Goal: Information Seeking & Learning: Learn about a topic

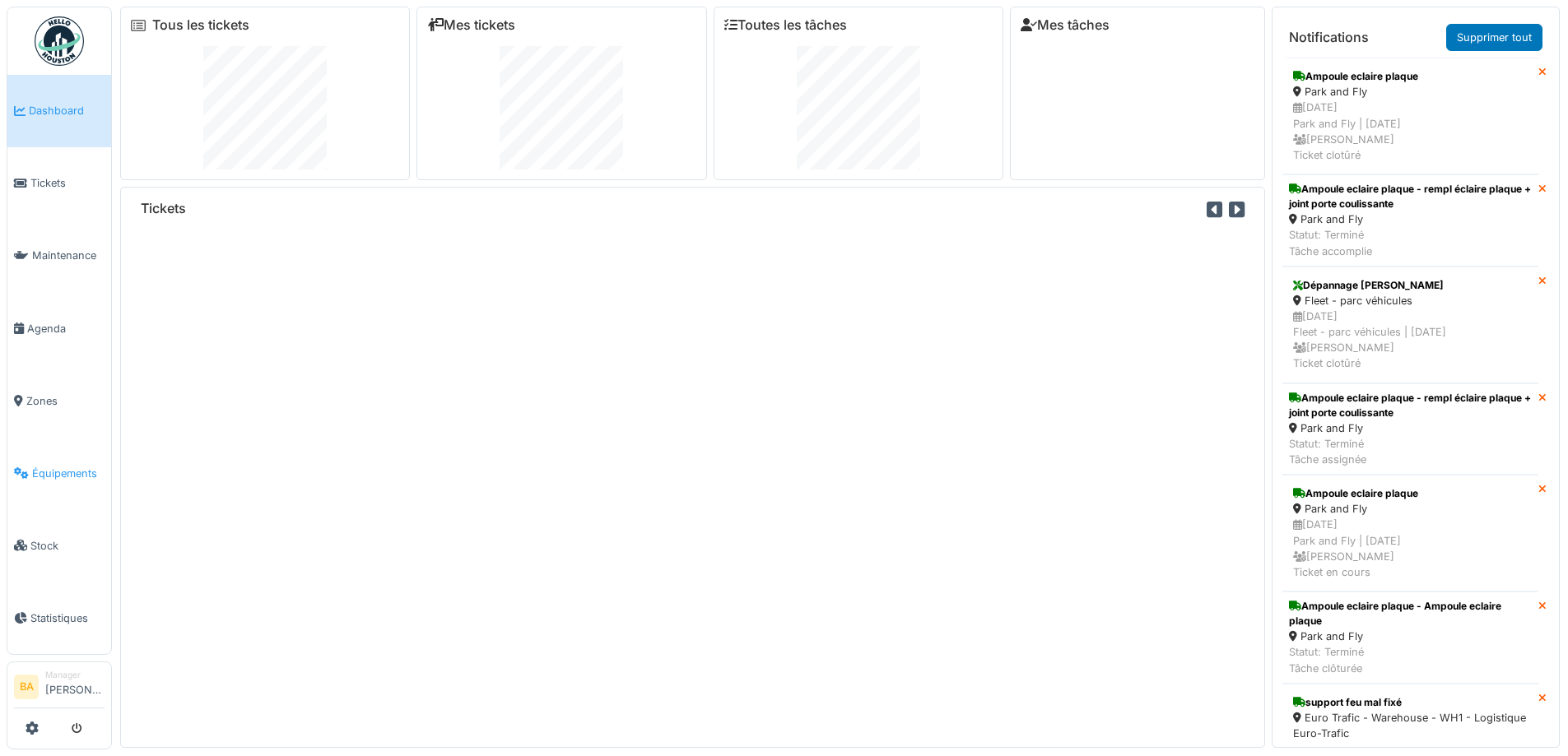
click at [56, 466] on span "Équipements" at bounding box center [69, 473] width 73 height 16
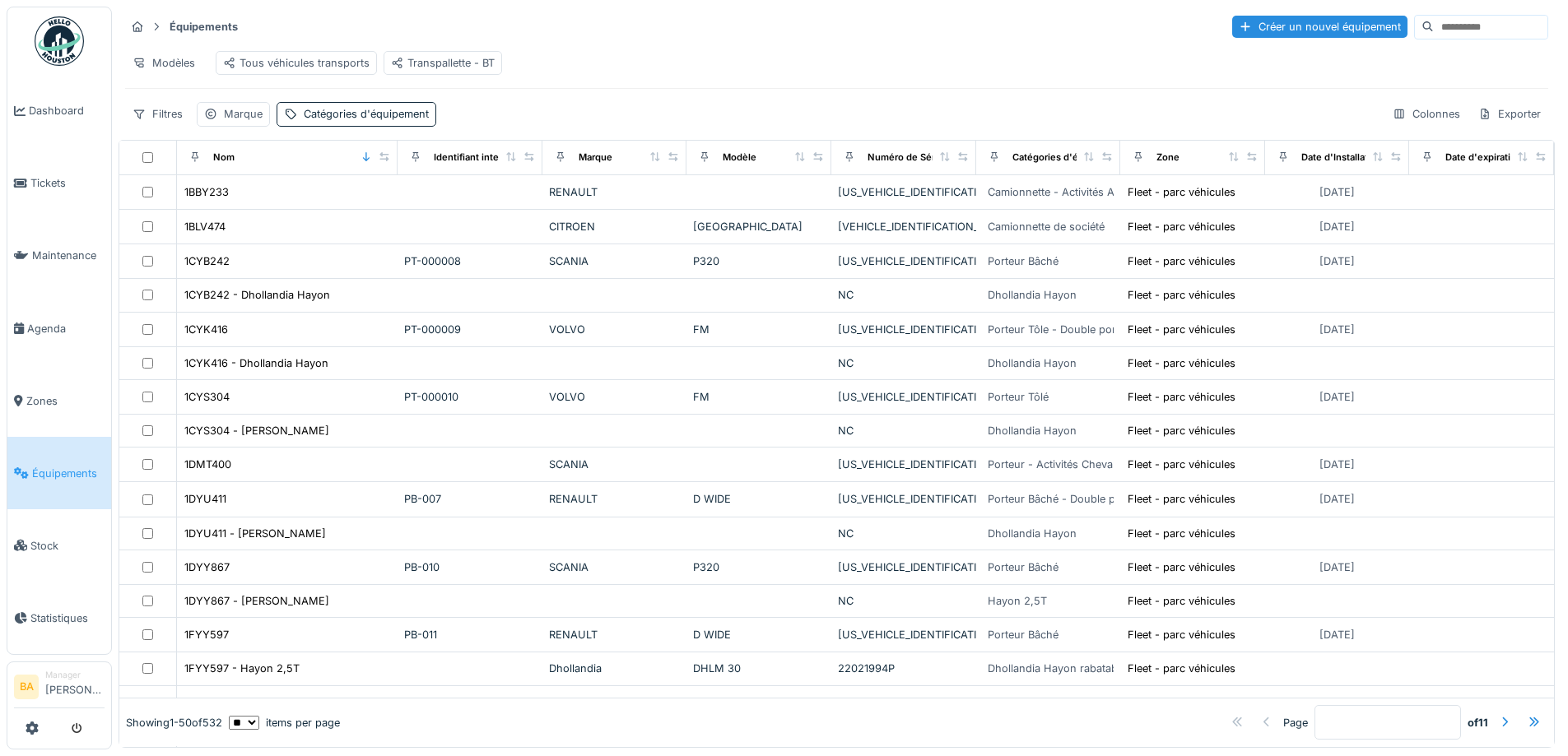
click at [1440, 31] on input at bounding box center [1490, 27] width 114 height 23
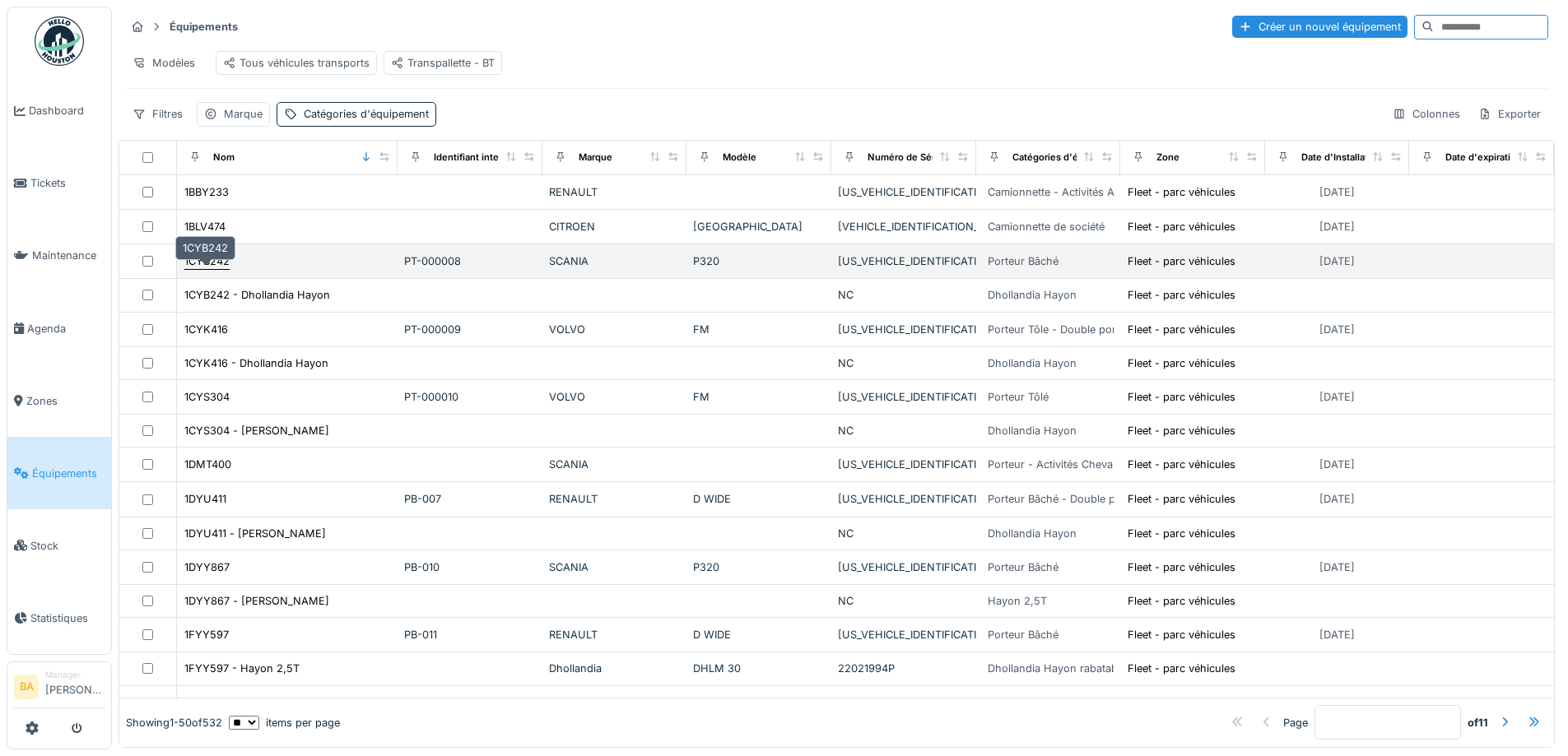
click at [199, 269] on div "1CYB242" at bounding box center [207, 261] width 45 height 16
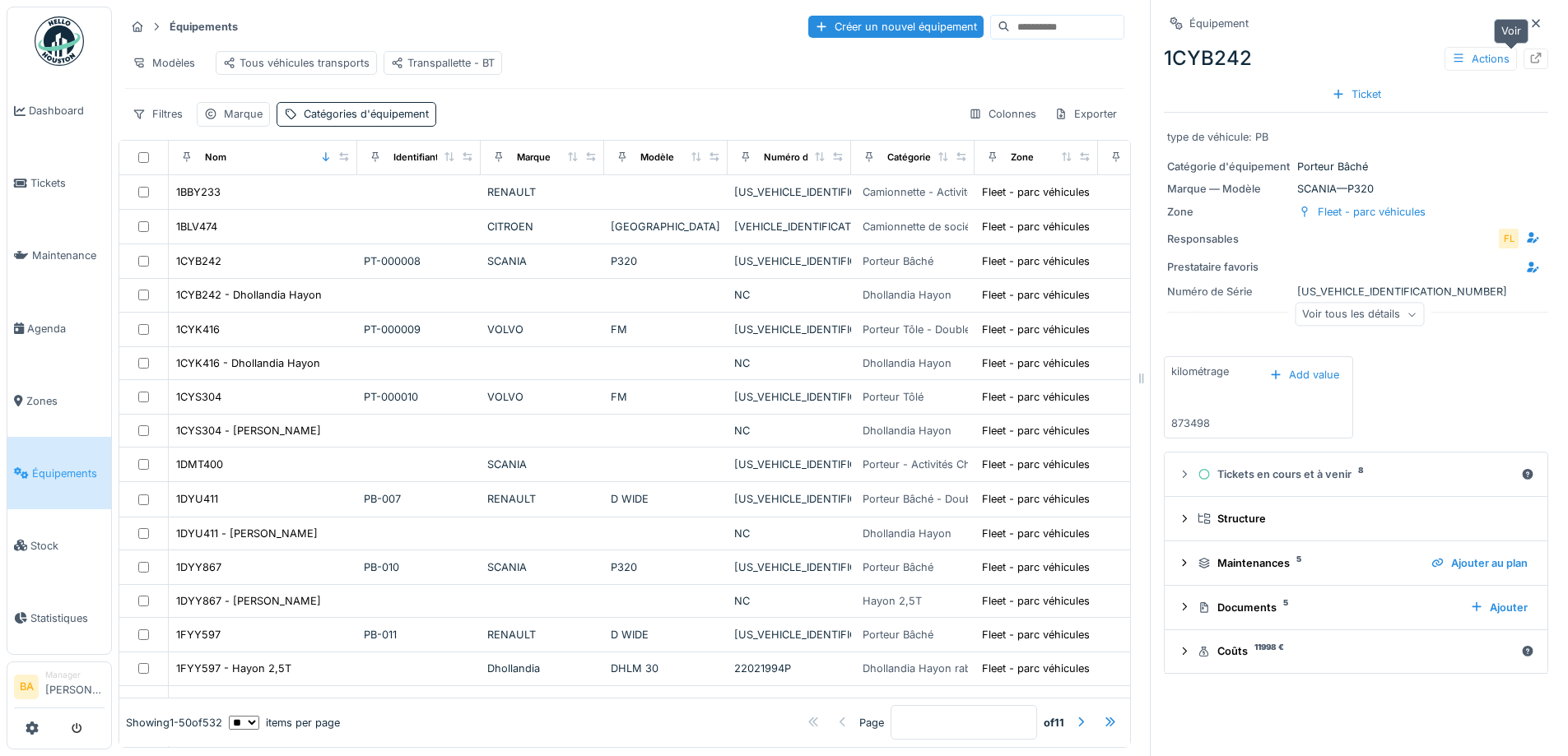
click at [1531, 56] on icon at bounding box center [1536, 58] width 10 height 10
click at [38, 176] on span "Tickets" at bounding box center [67, 183] width 74 height 16
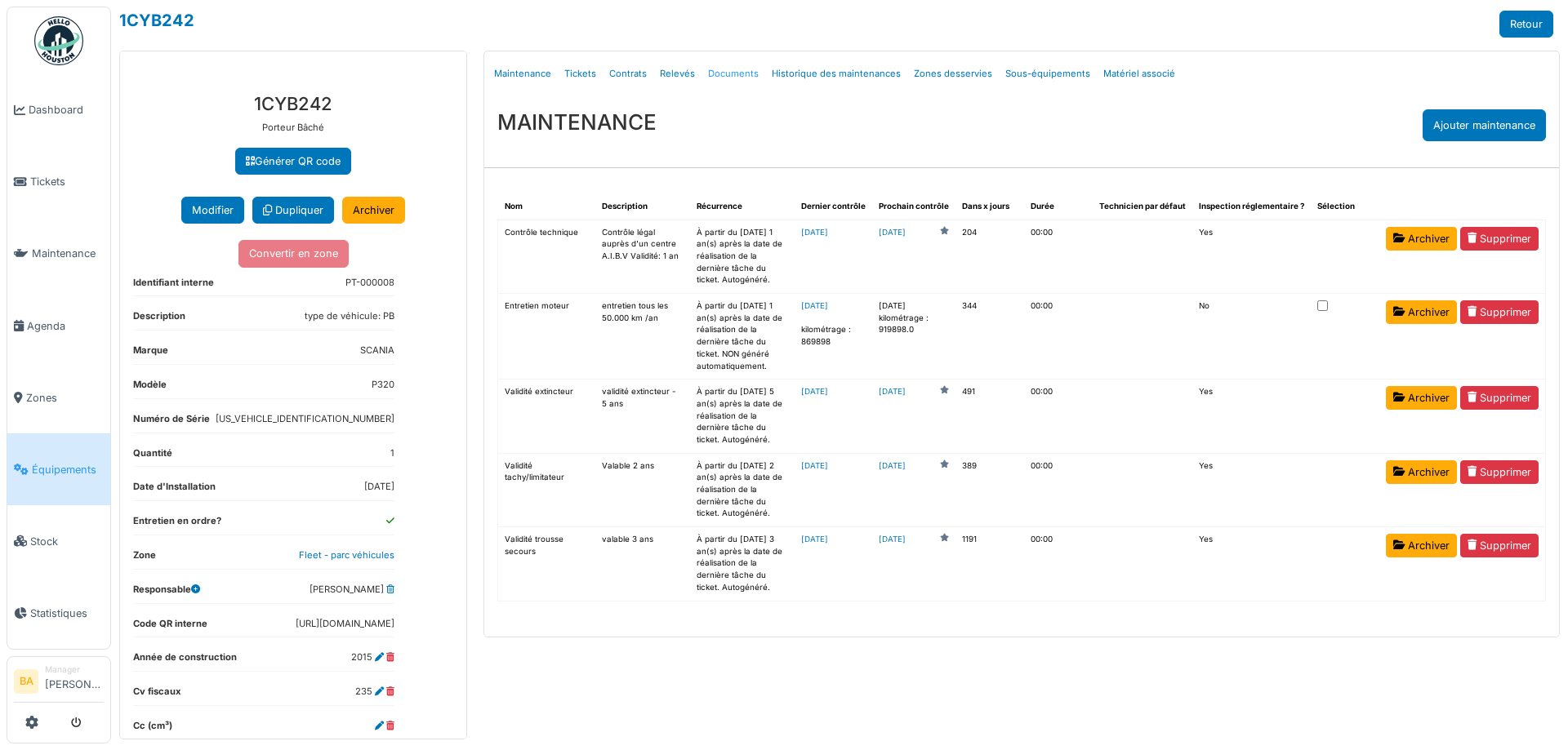
click at [733, 69] on link "Documents" at bounding box center [733, 74] width 64 height 39
select select "***"
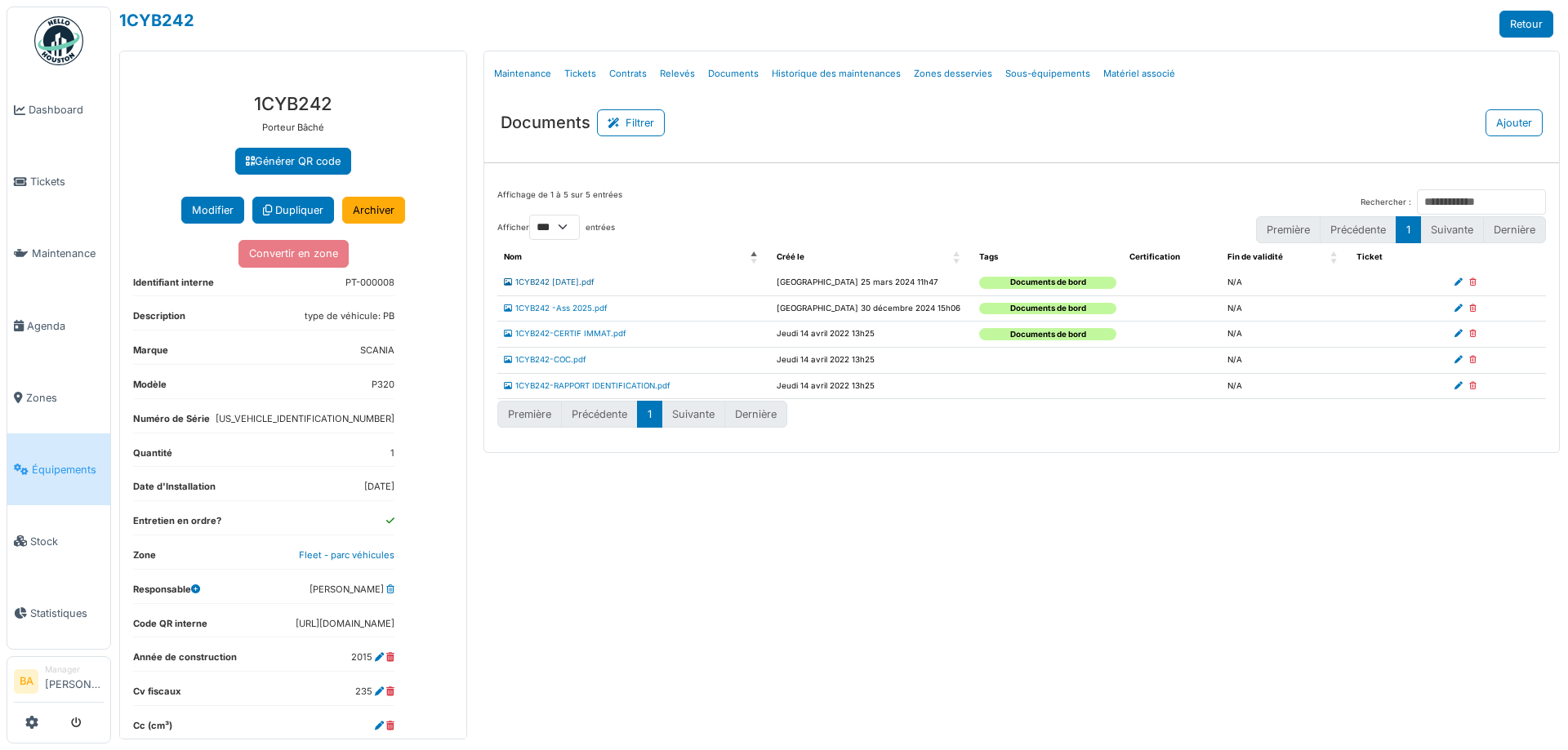
click at [546, 279] on link "1CYB242 20-03-25.pdf" at bounding box center [548, 282] width 90 height 9
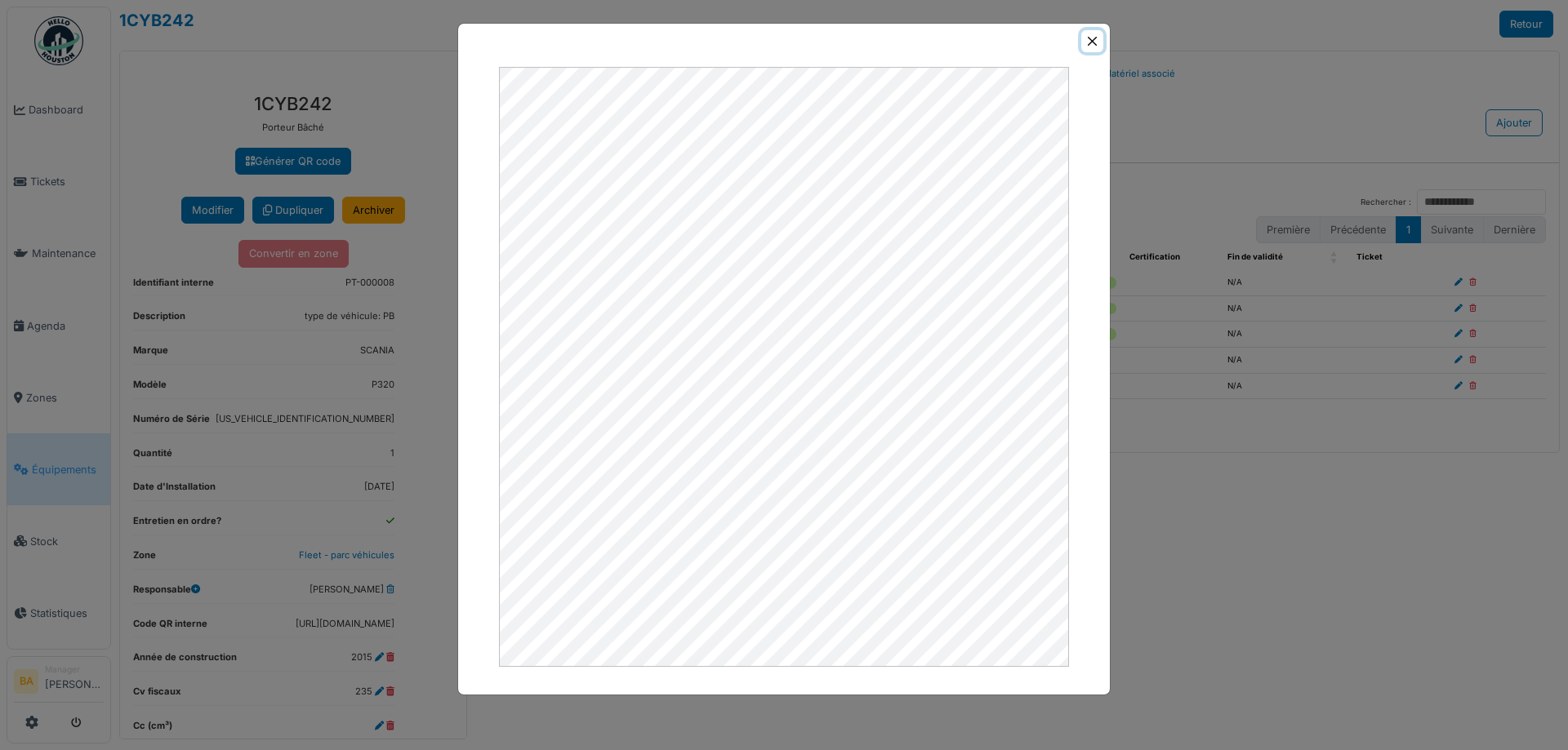
click at [1095, 40] on button "Close" at bounding box center [1092, 41] width 22 height 22
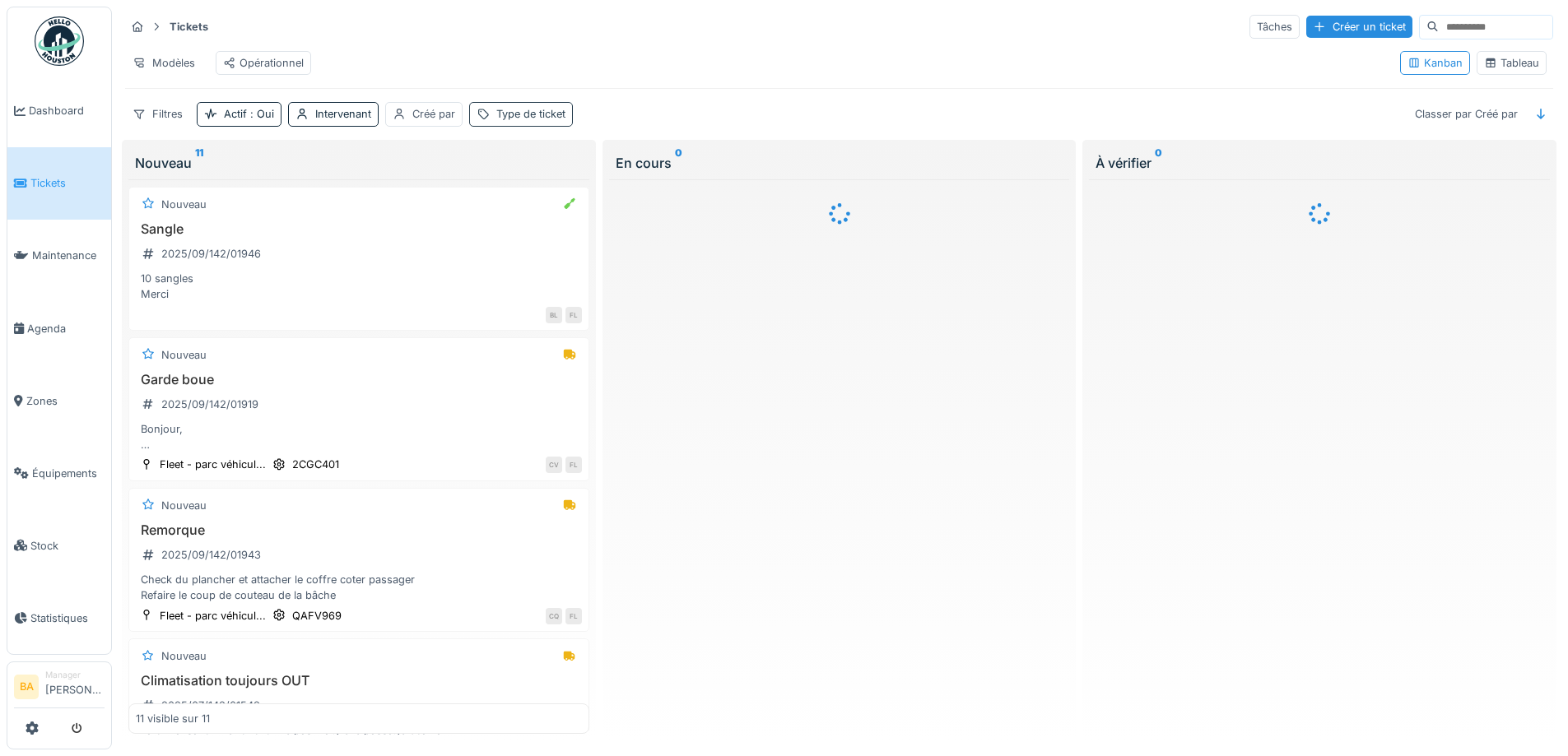
click at [530, 121] on div "Type de ticket" at bounding box center [531, 114] width 69 height 16
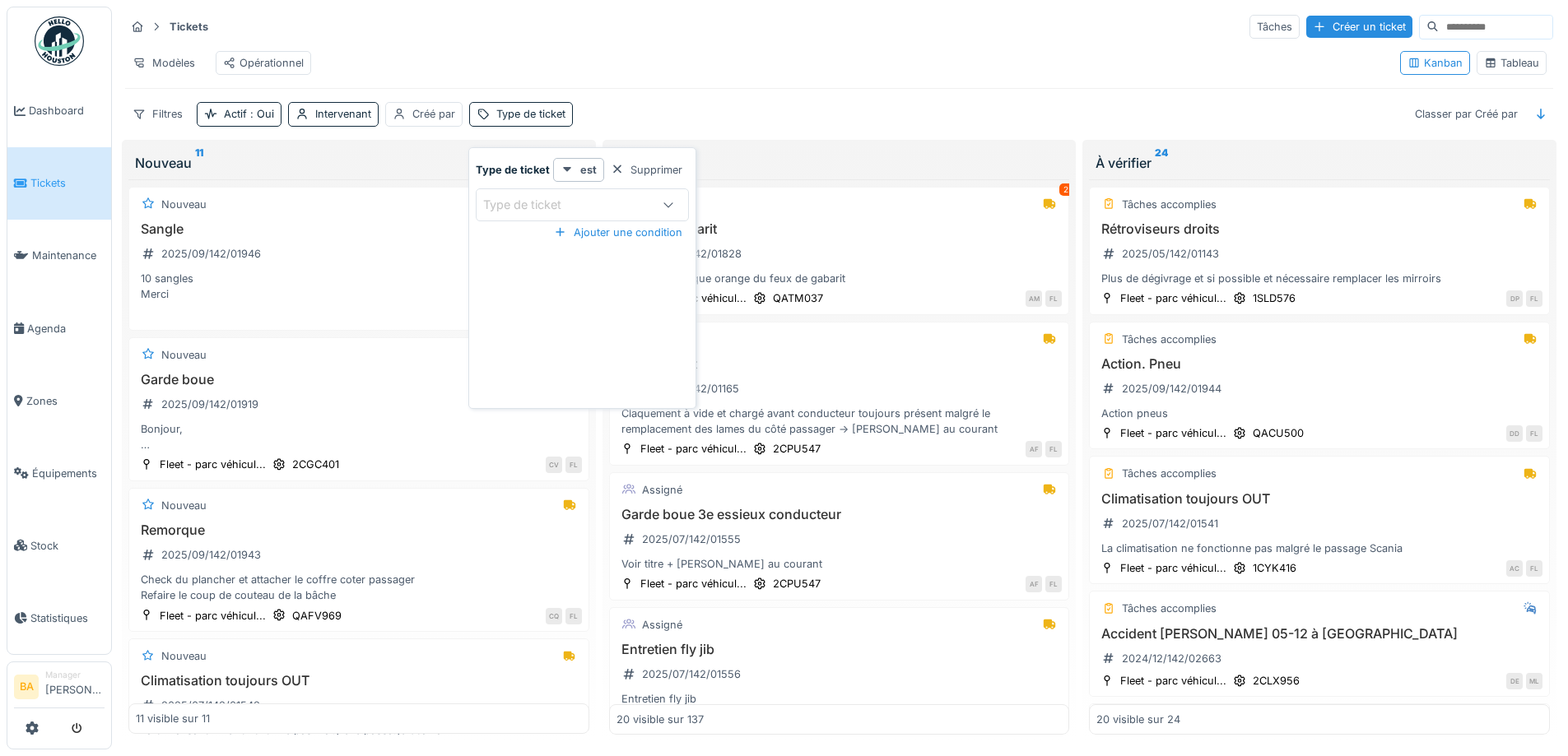
click at [664, 203] on icon at bounding box center [669, 205] width 9 height 5
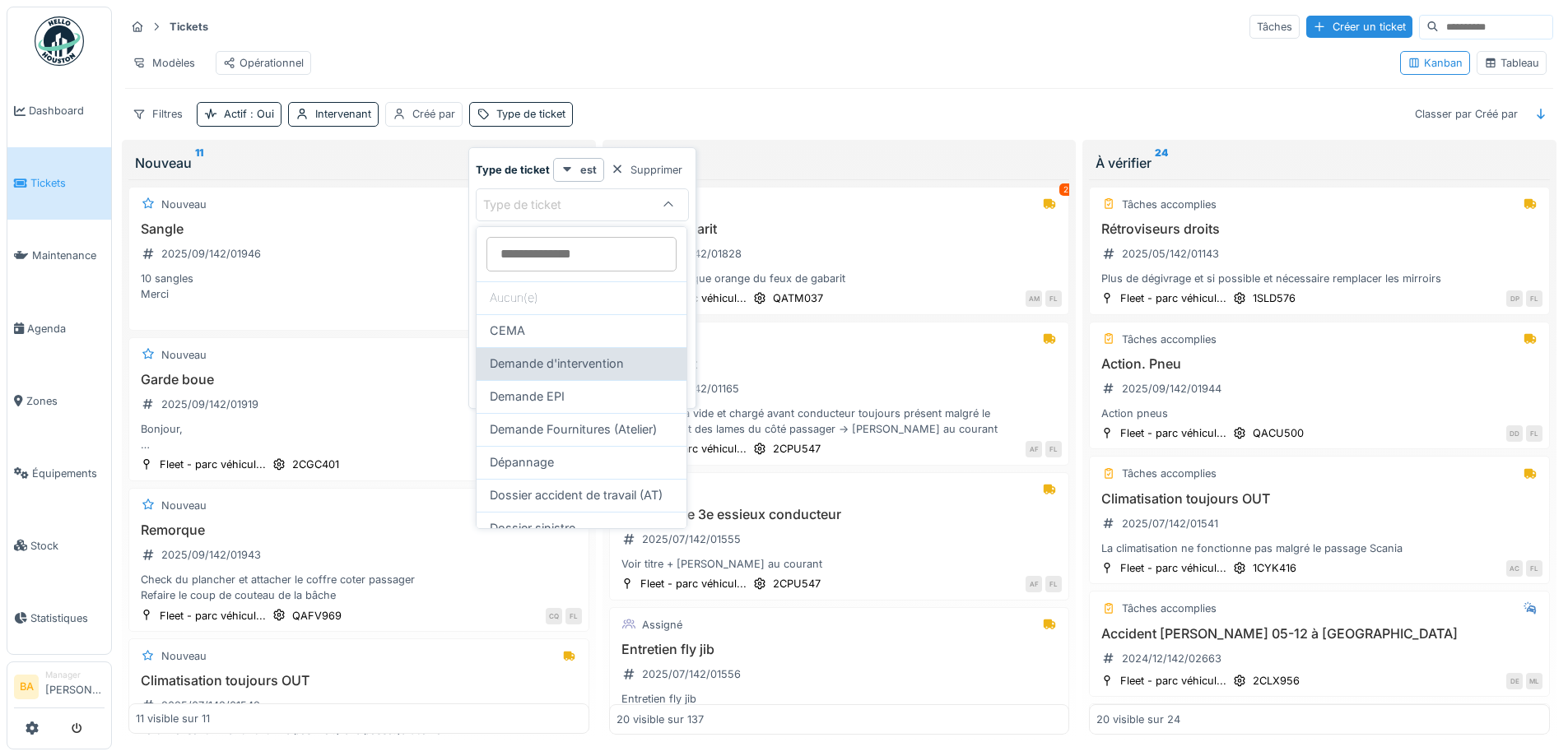
scroll to position [82, 0]
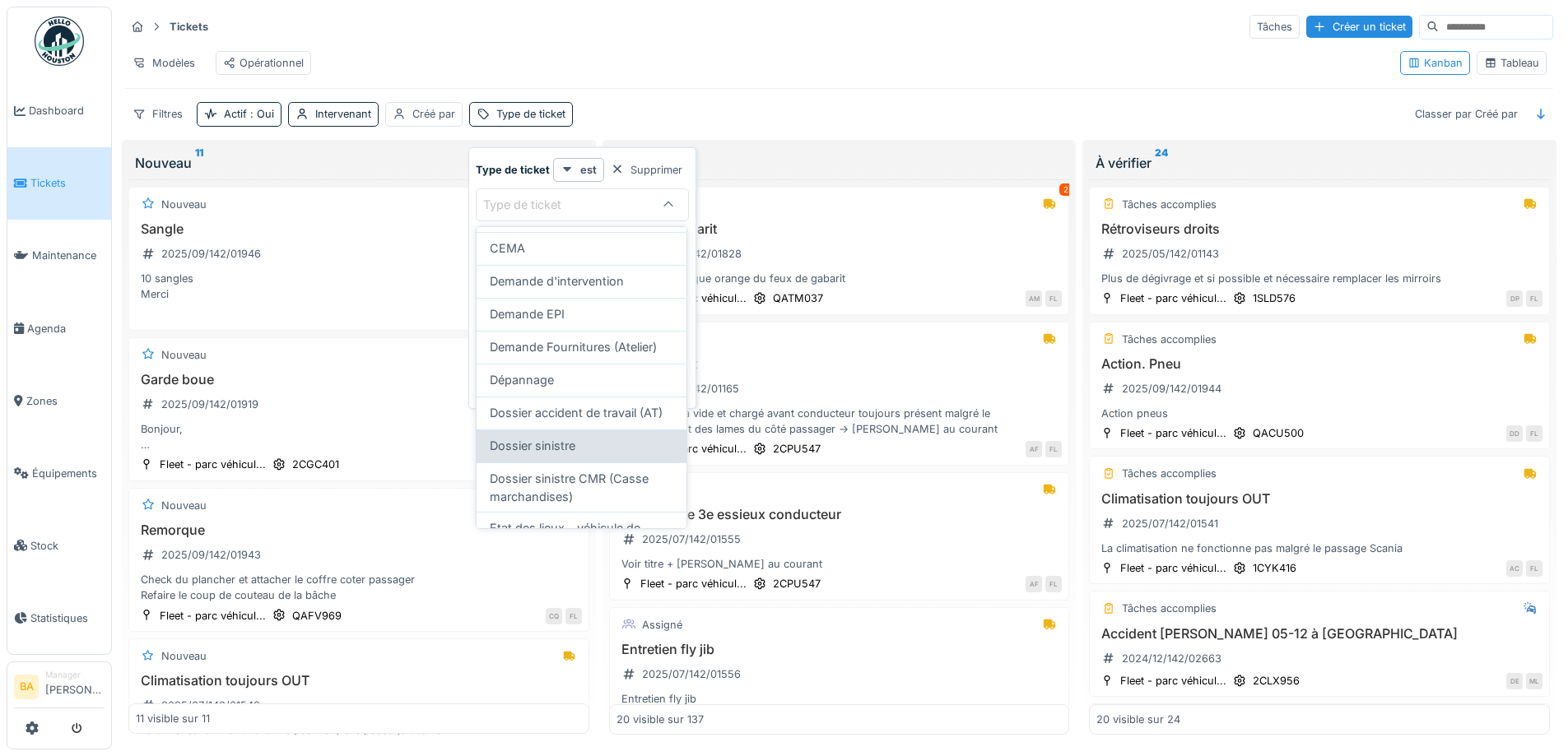
click at [533, 455] on span "Dossier sinistre" at bounding box center [532, 446] width 86 height 18
type input "***"
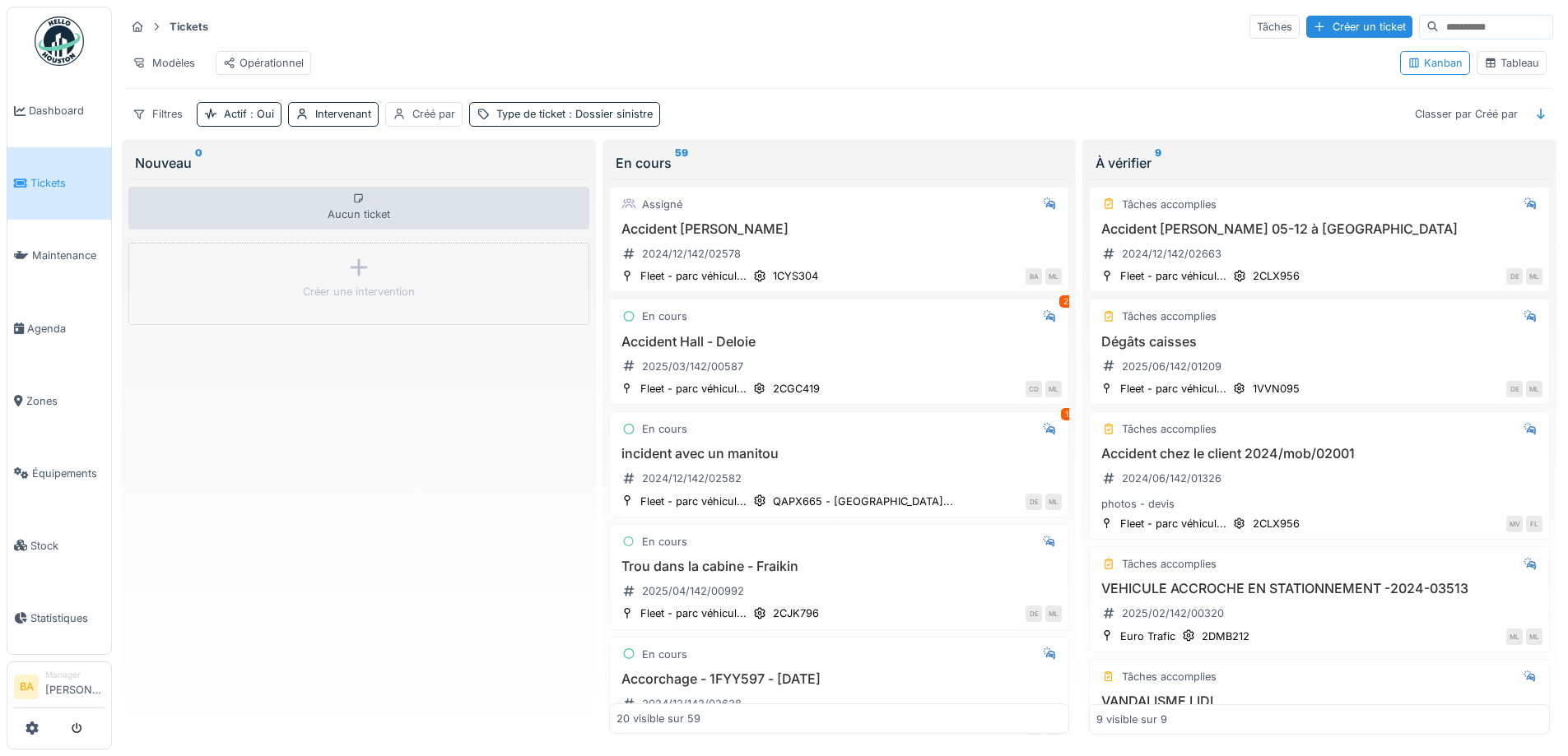
click at [550, 48] on div "Modèles Opérationnel" at bounding box center [755, 62] width 1262 height 37
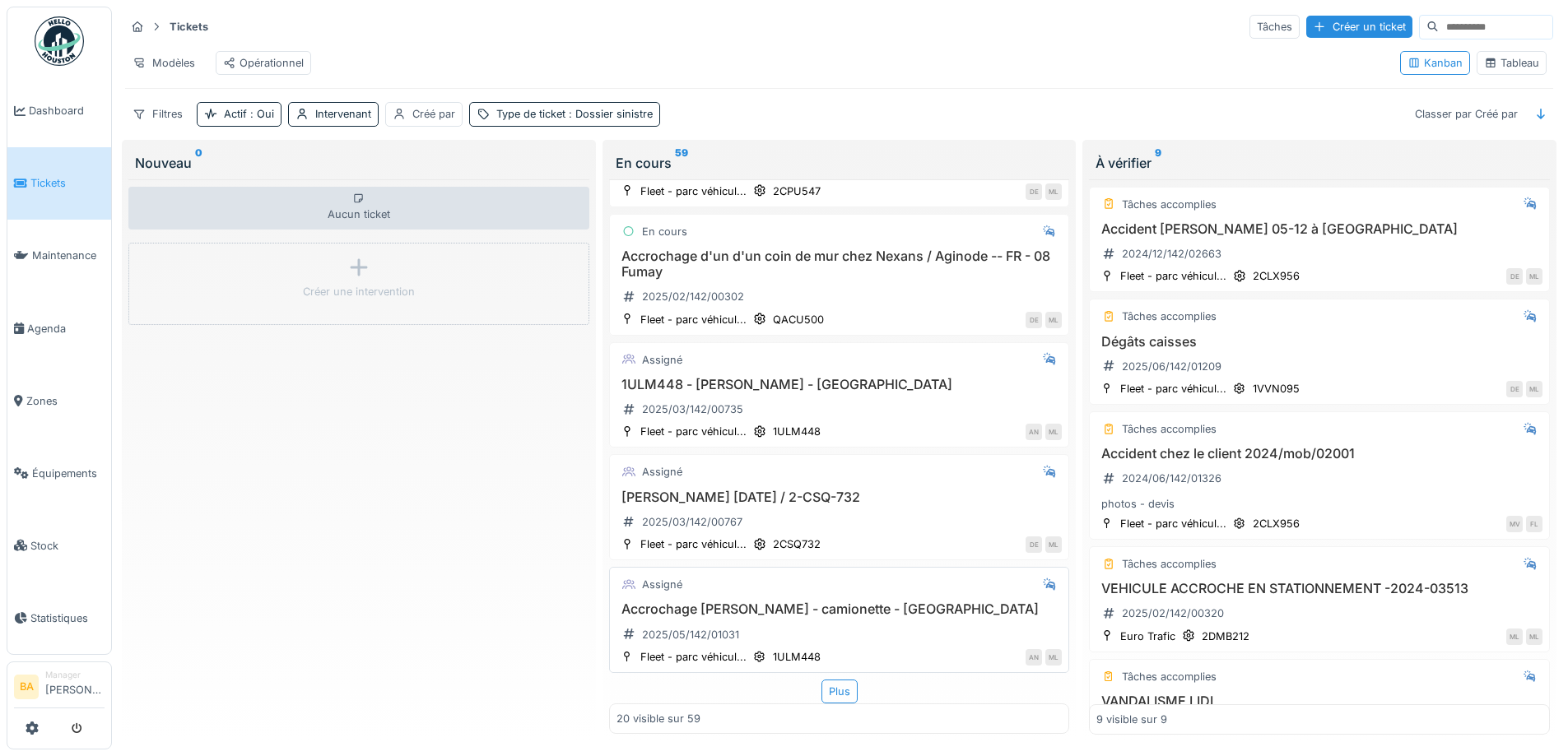
scroll to position [10, 0]
click at [824, 680] on div "Plus" at bounding box center [840, 692] width 36 height 24
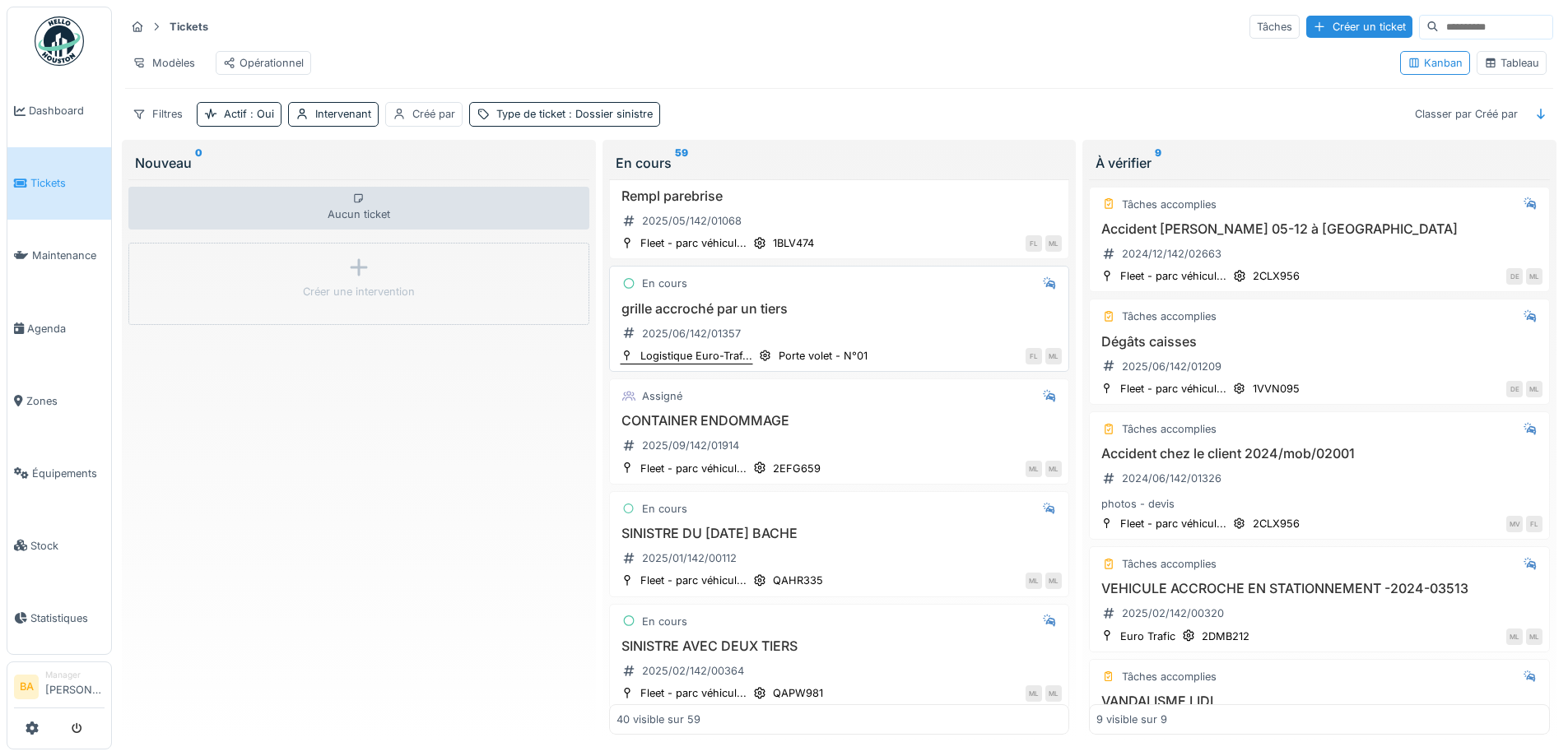
scroll to position [4095, 0]
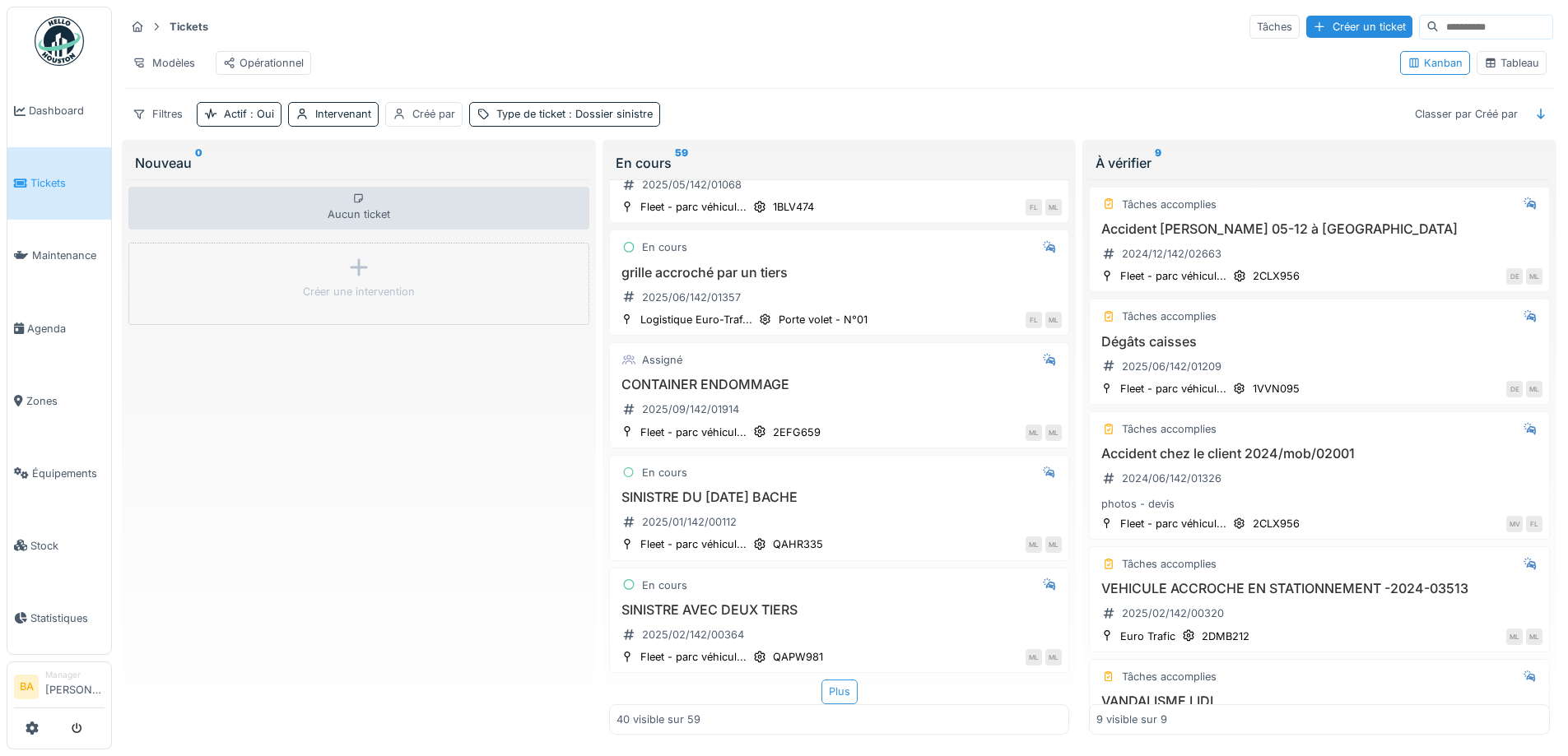
click at [821, 680] on div "Plus" at bounding box center [840, 692] width 36 height 24
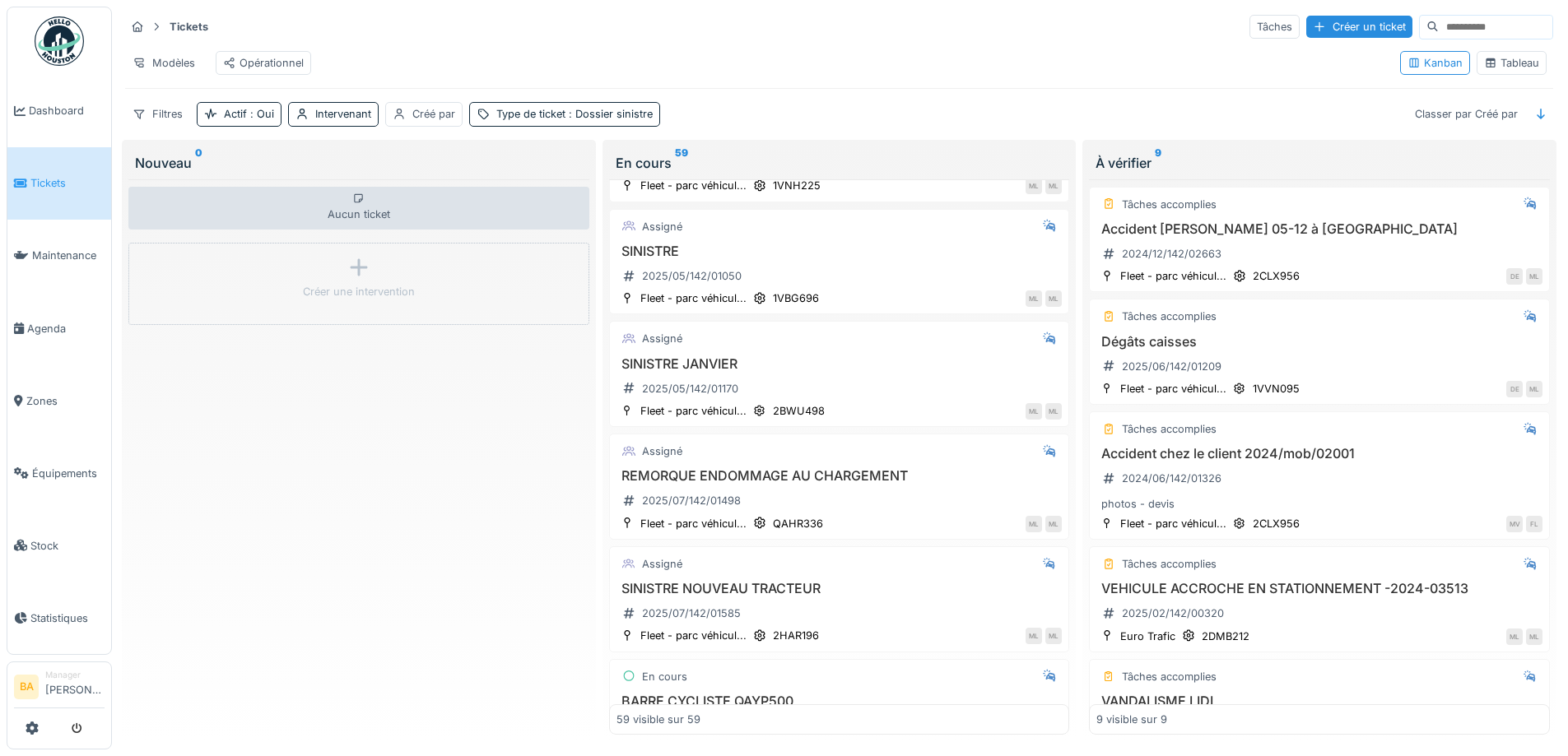
scroll to position [5411, 0]
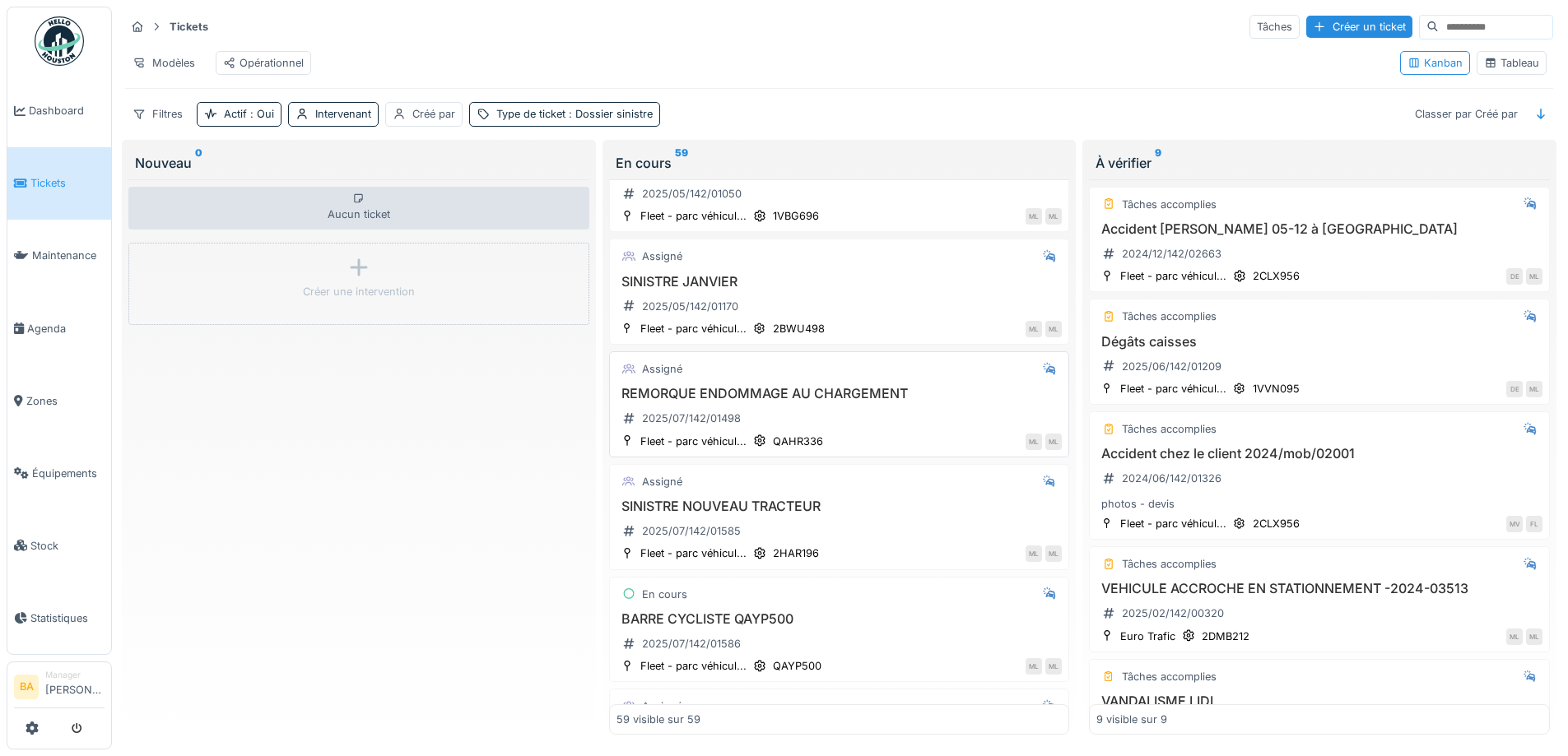
click at [750, 393] on h3 "REMORQUE ENDOMMAGE AU CHARGEMENT" at bounding box center [840, 394] width 446 height 16
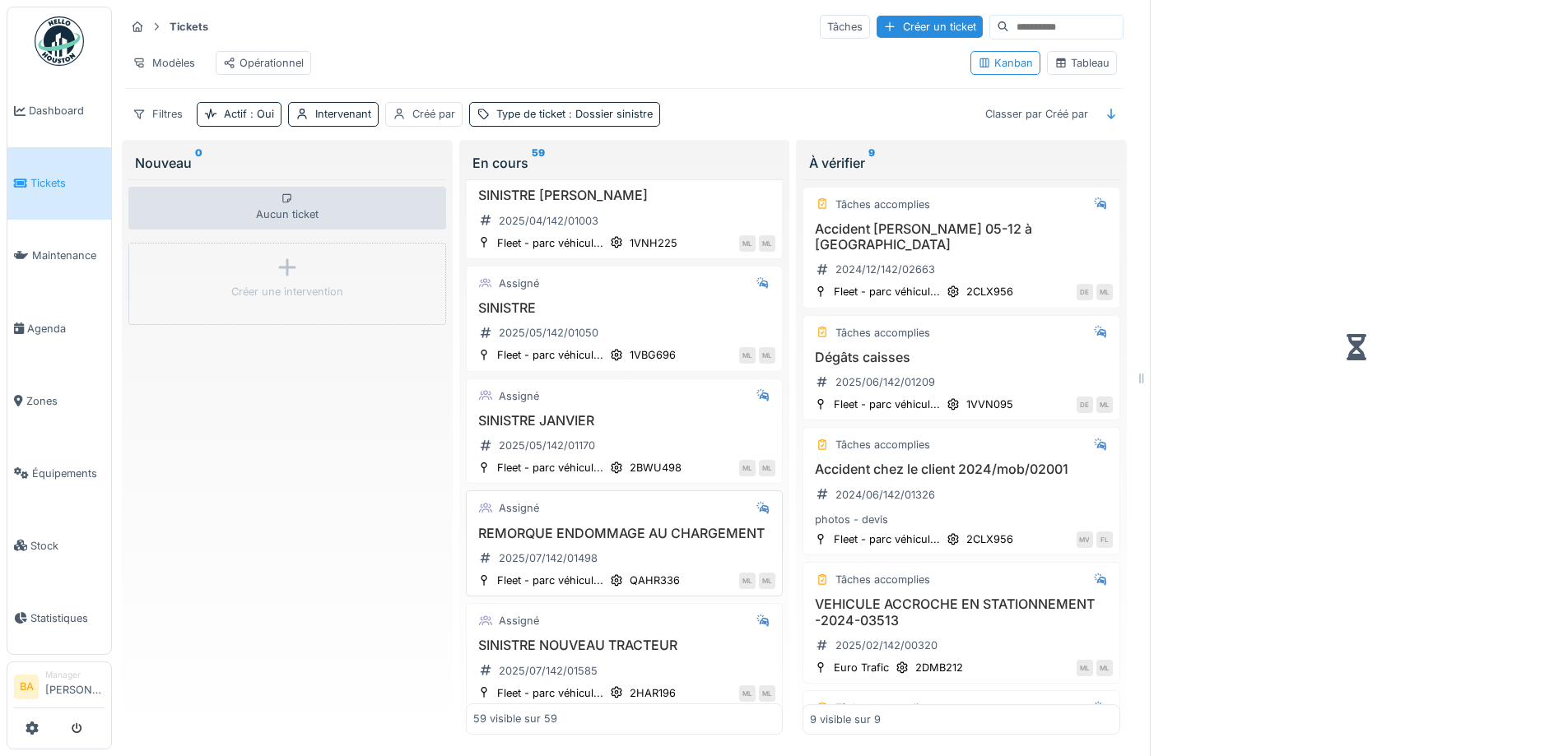
scroll to position [5534, 0]
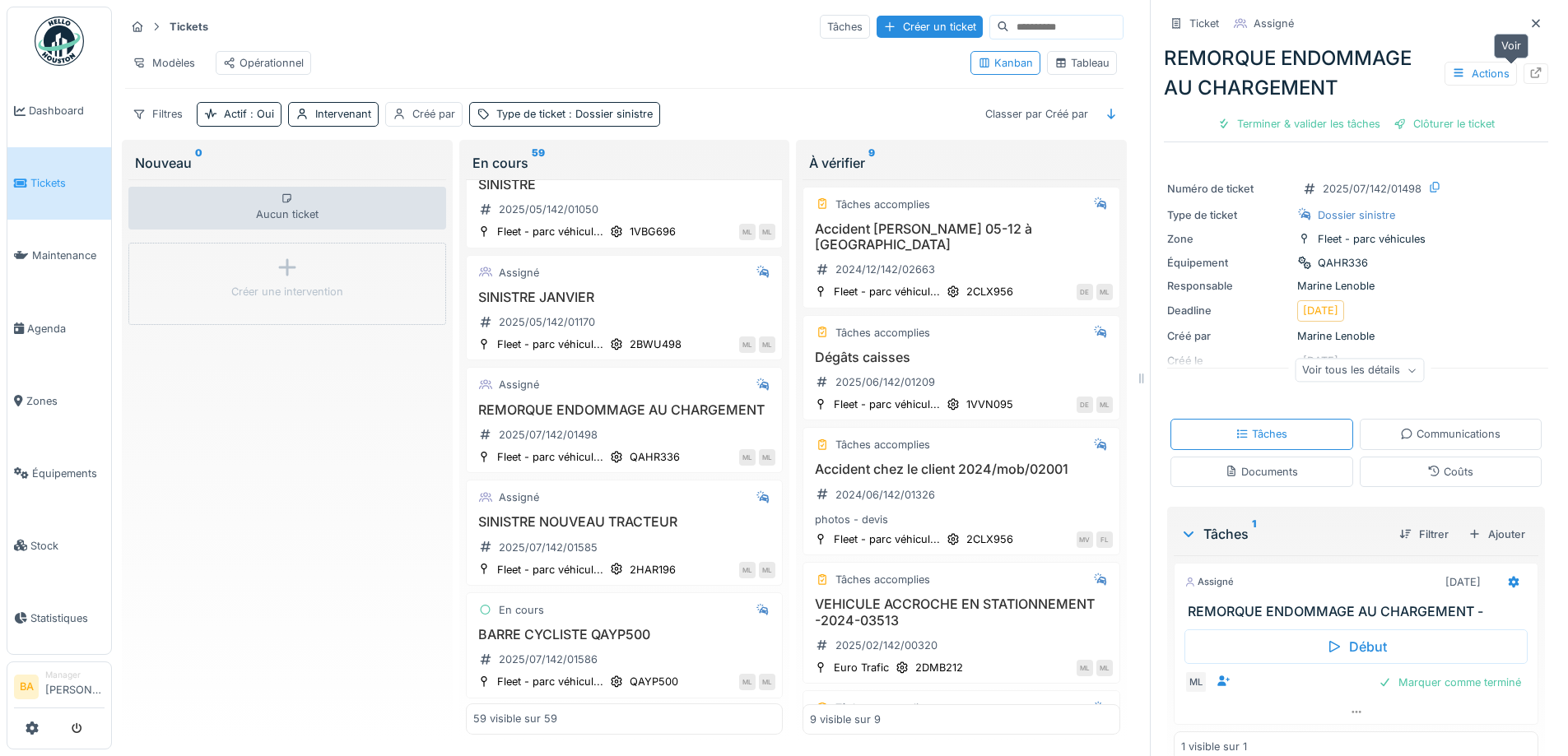
click at [1531, 68] on icon at bounding box center [1536, 73] width 10 height 10
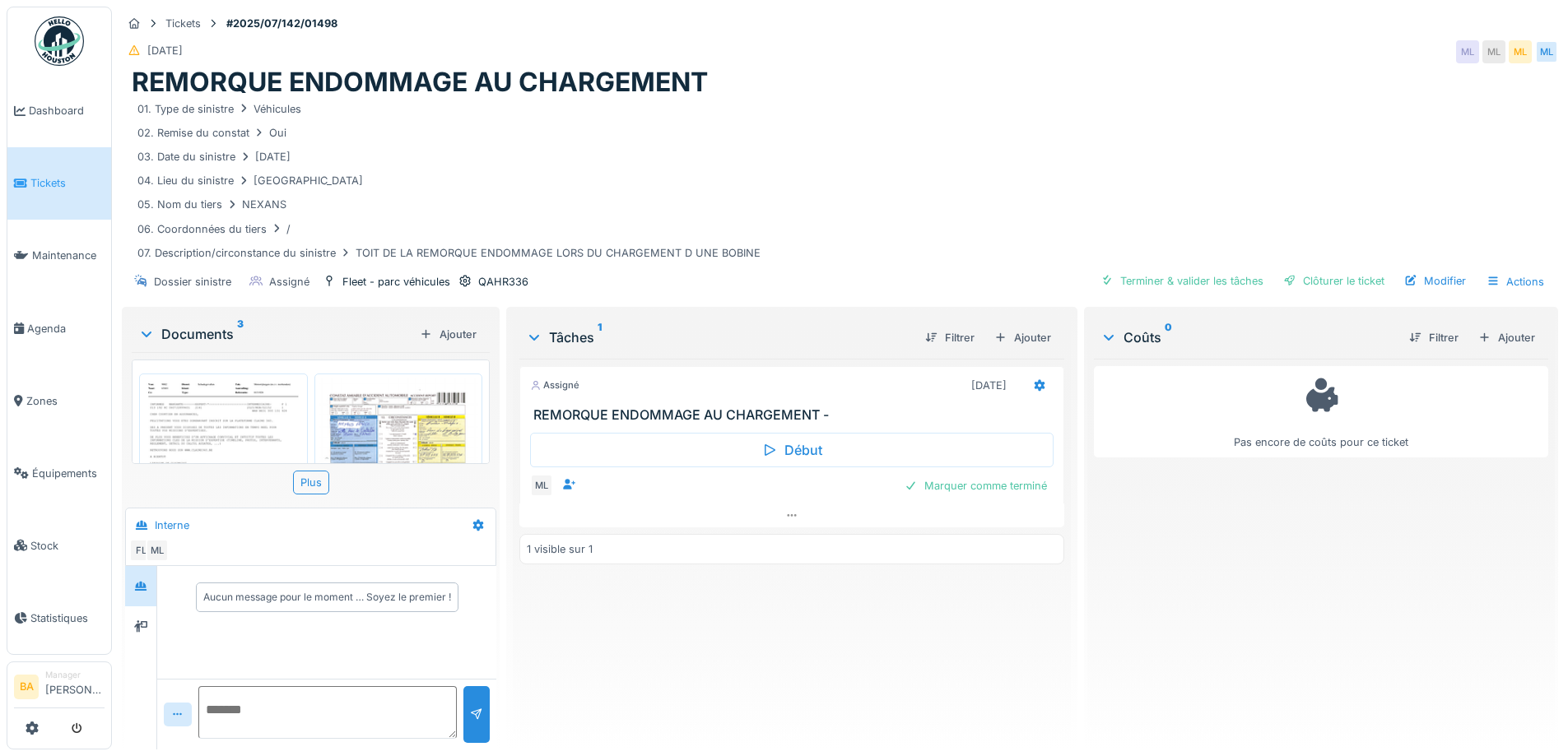
click at [385, 414] on img at bounding box center [398, 491] width 160 height 226
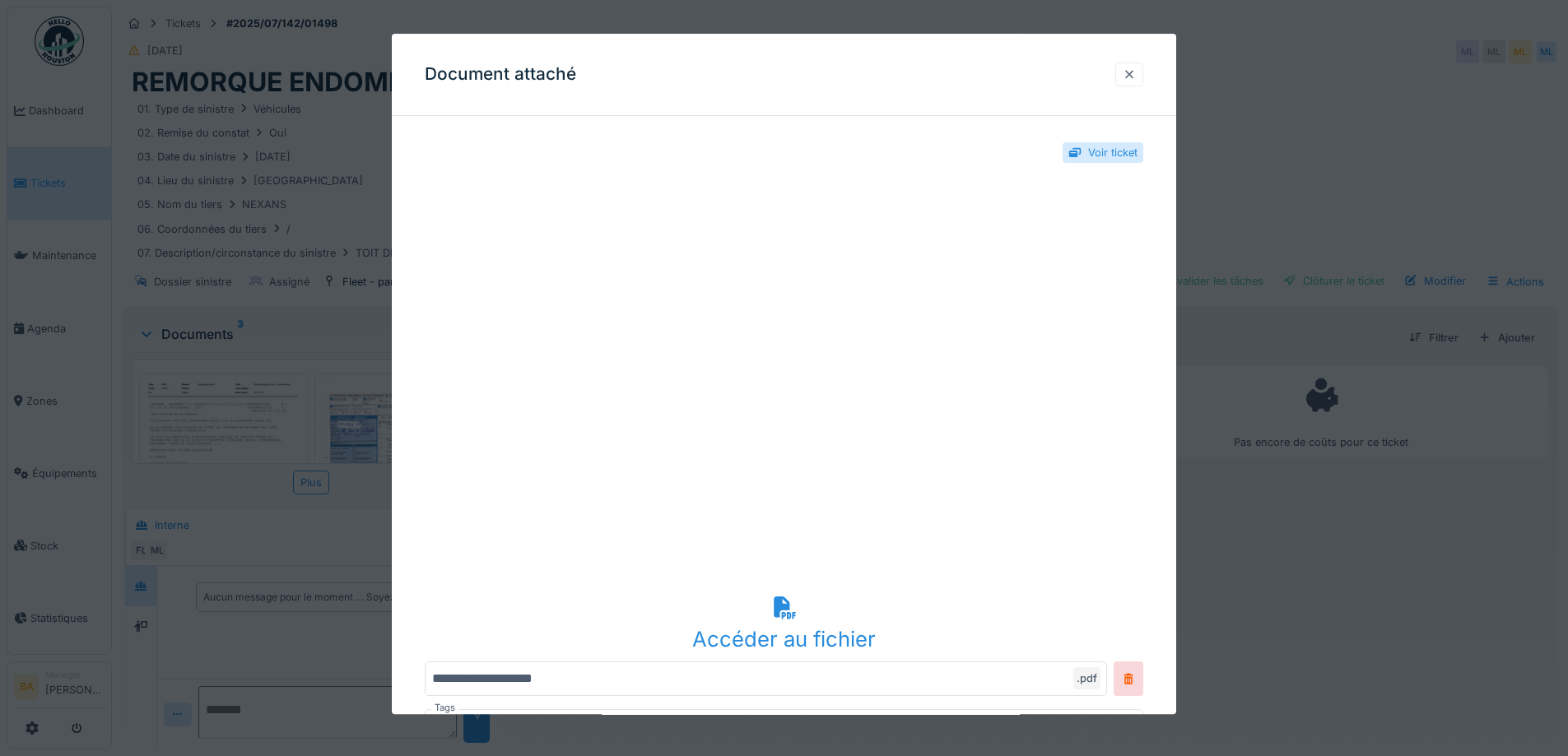
click at [1136, 73] on div at bounding box center [1128, 75] width 13 height 16
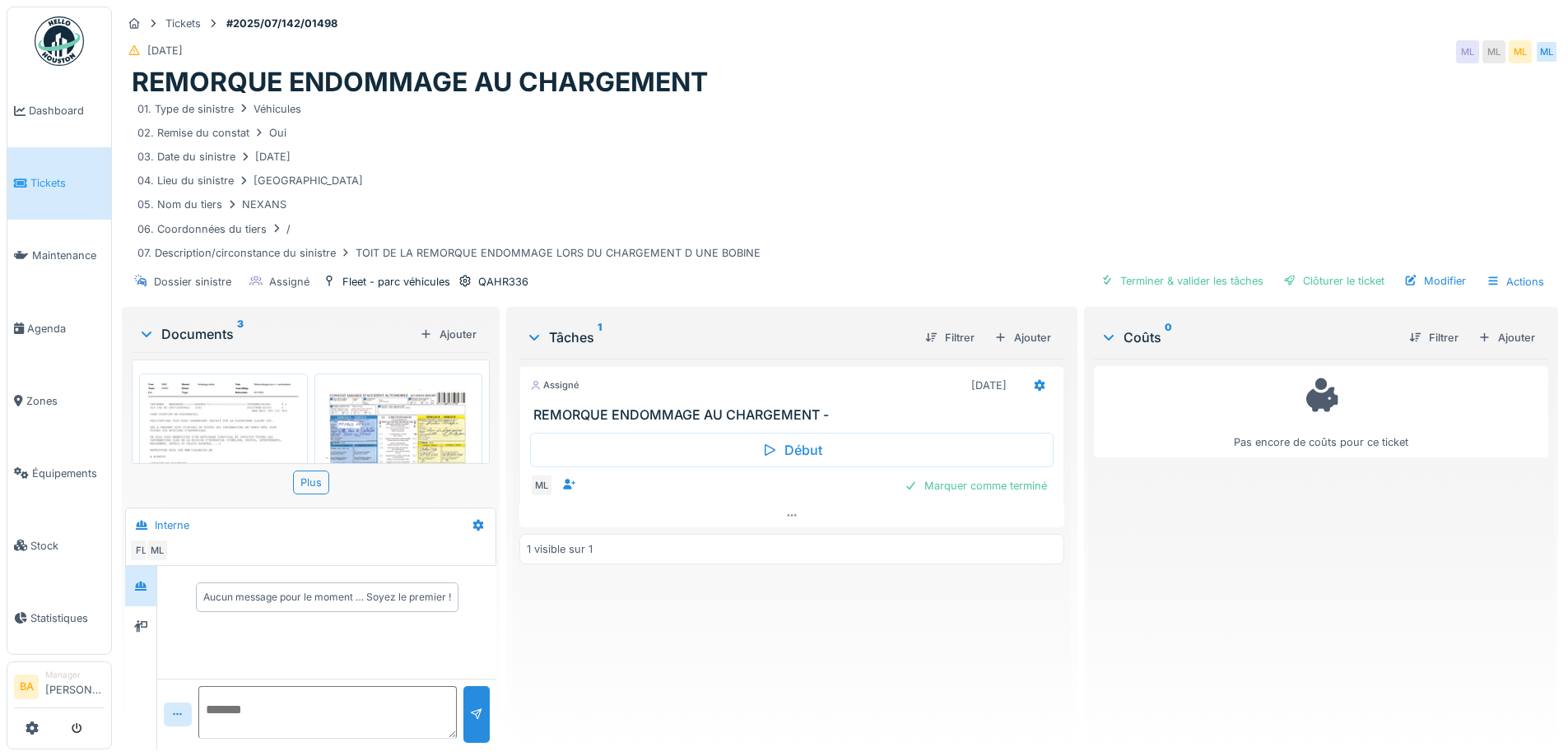
click at [211, 410] on img at bounding box center [223, 481] width 160 height 207
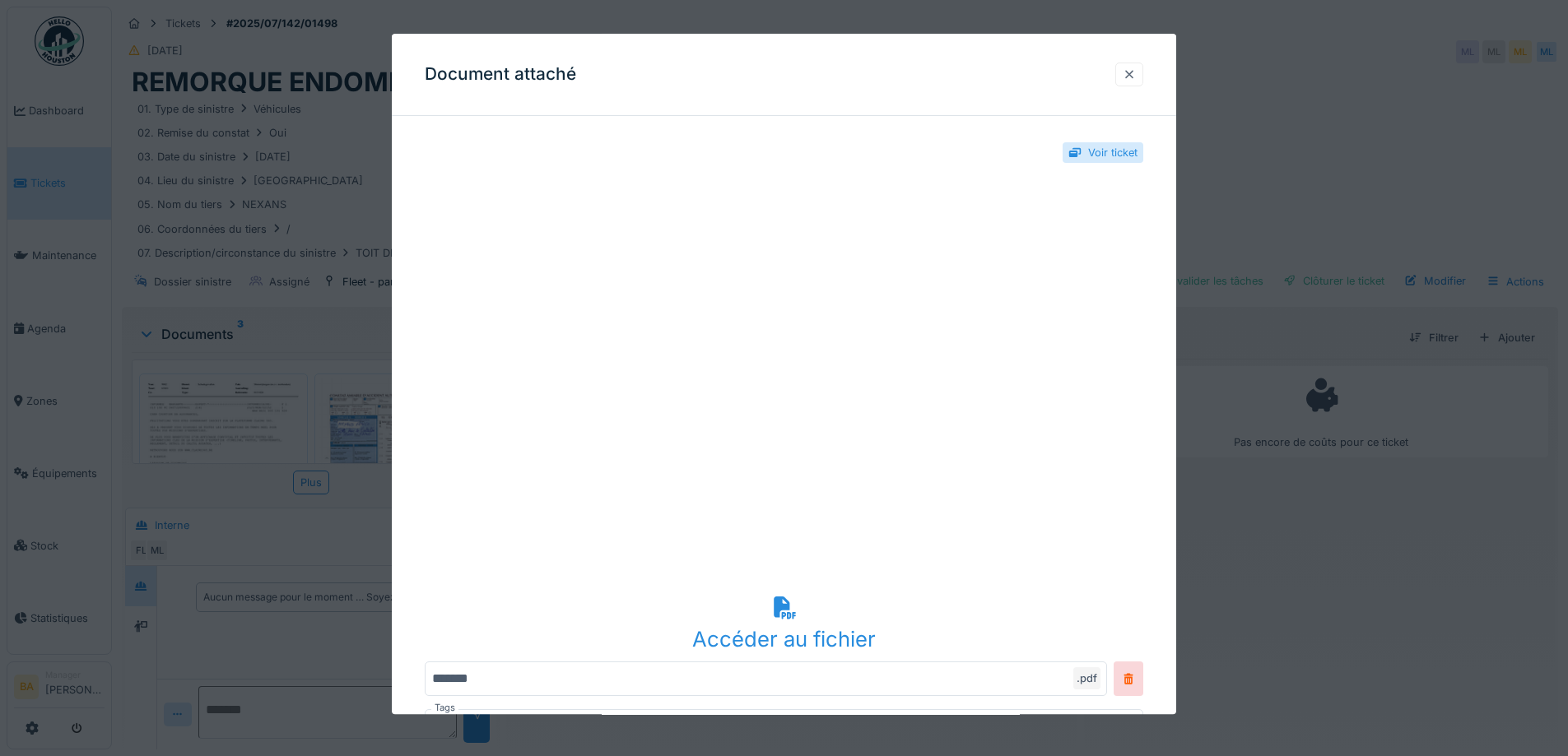
click at [1134, 71] on div at bounding box center [1128, 75] width 13 height 16
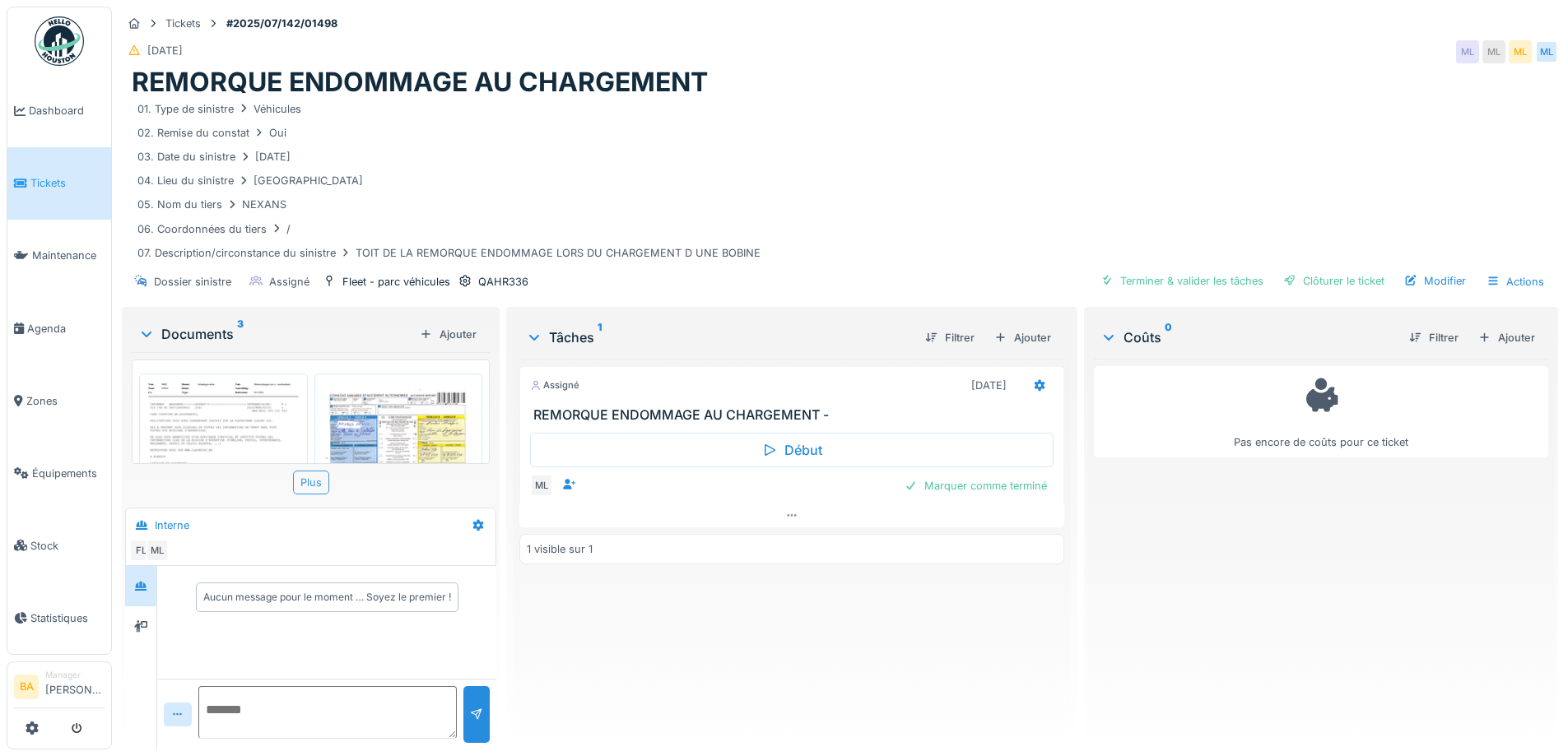
click at [304, 487] on div "Plus" at bounding box center [311, 483] width 36 height 24
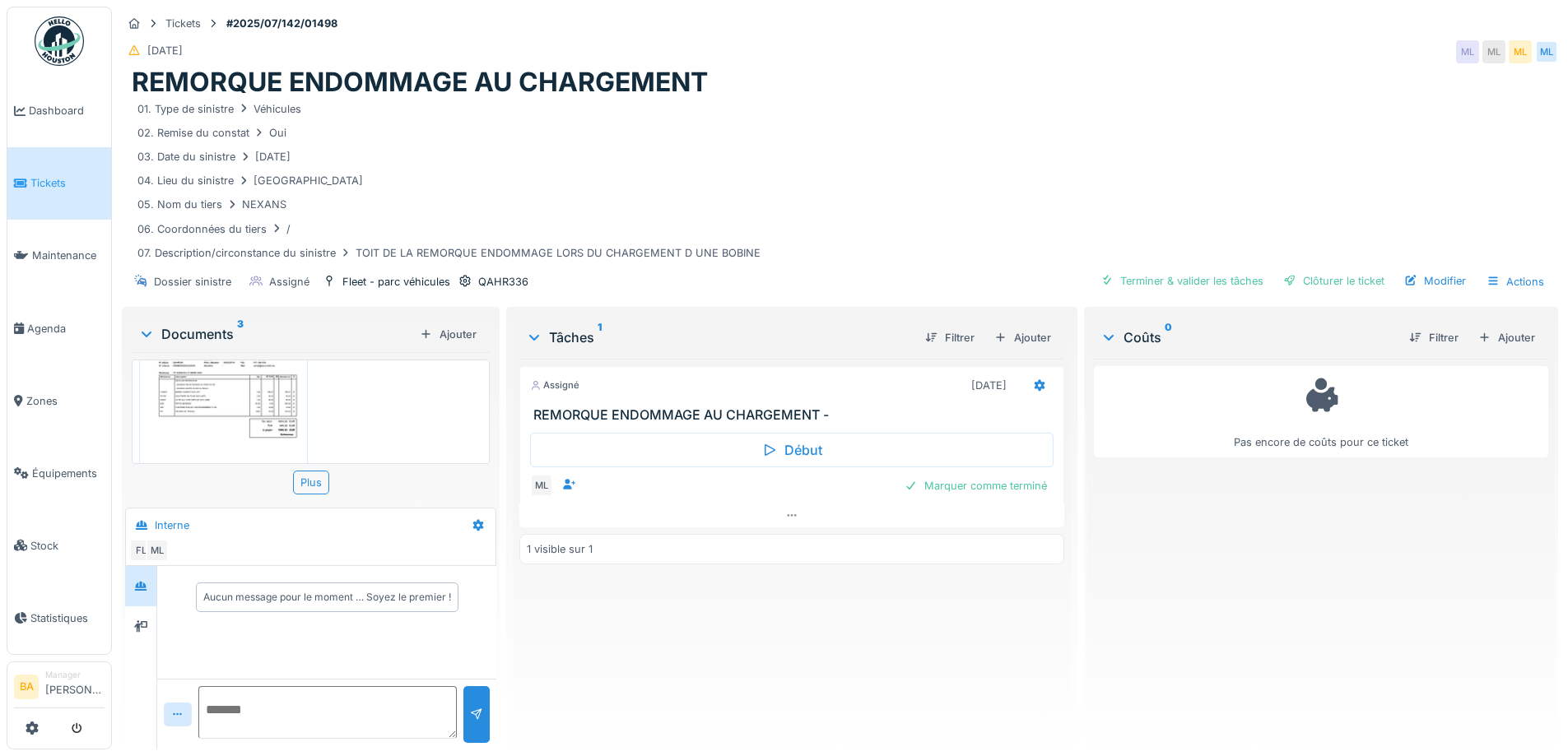
scroll to position [232, 0]
click at [202, 442] on img at bounding box center [223, 528] width 160 height 226
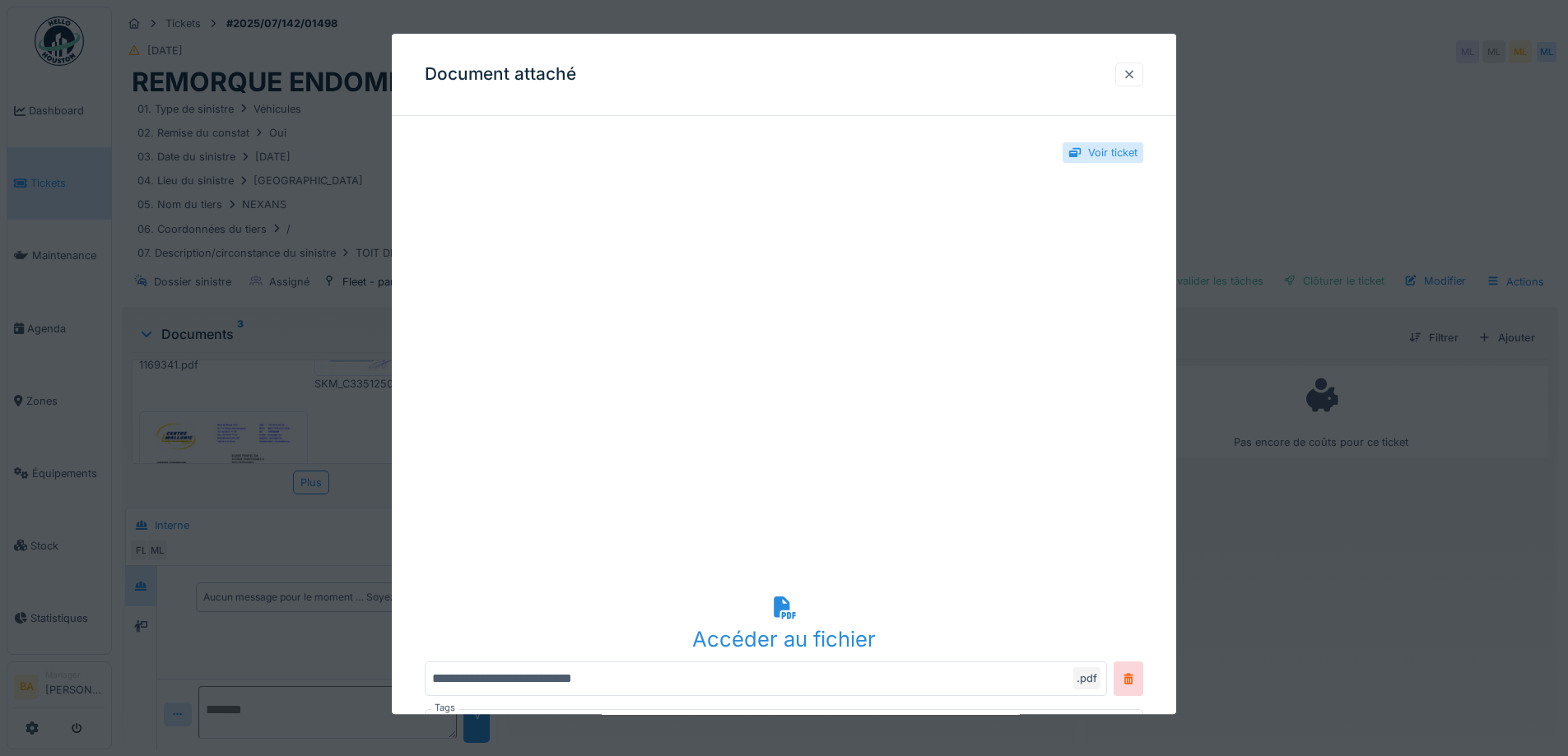
click at [1136, 73] on div at bounding box center [1128, 75] width 13 height 16
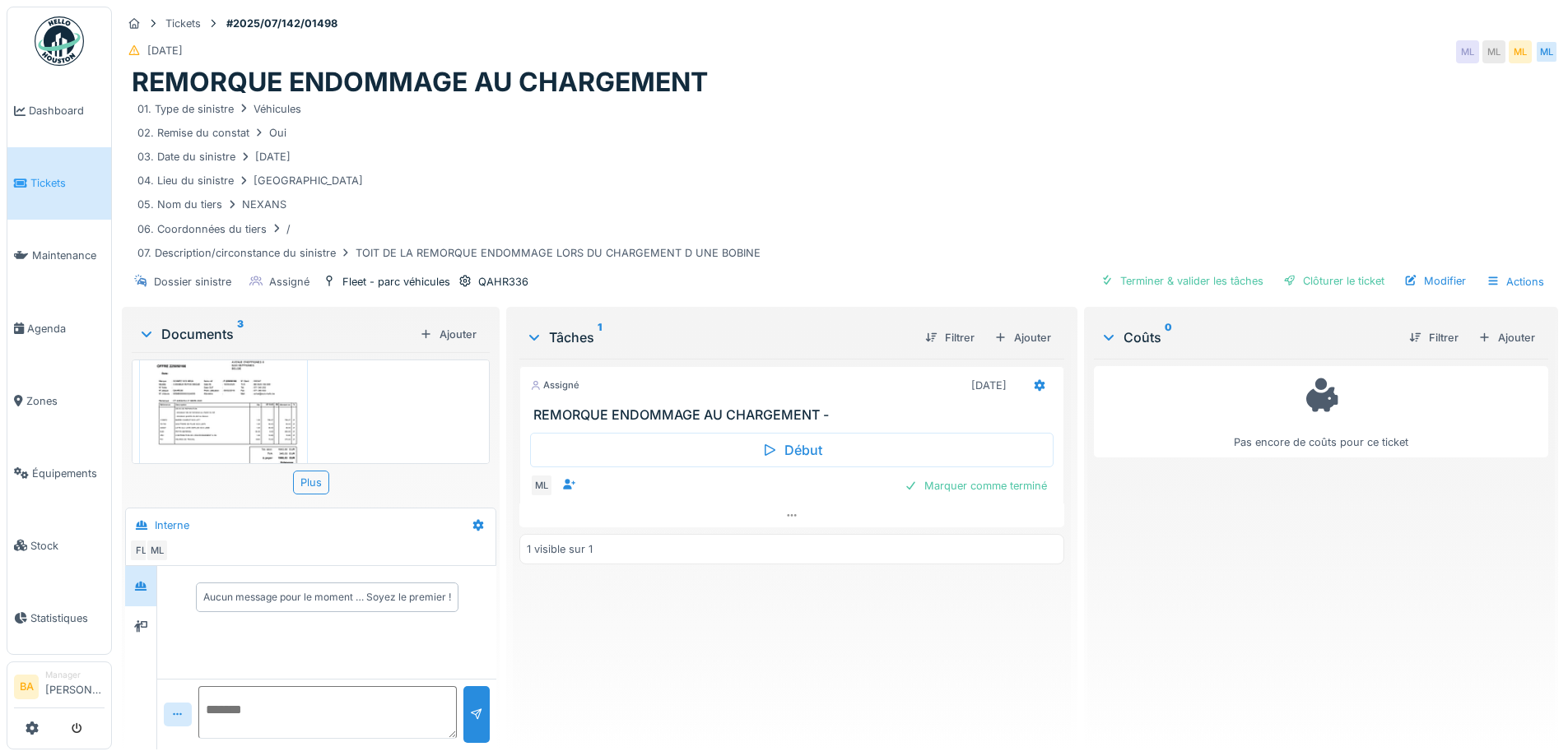
scroll to position [247, 0]
click at [224, 420] on img at bounding box center [223, 513] width 160 height 226
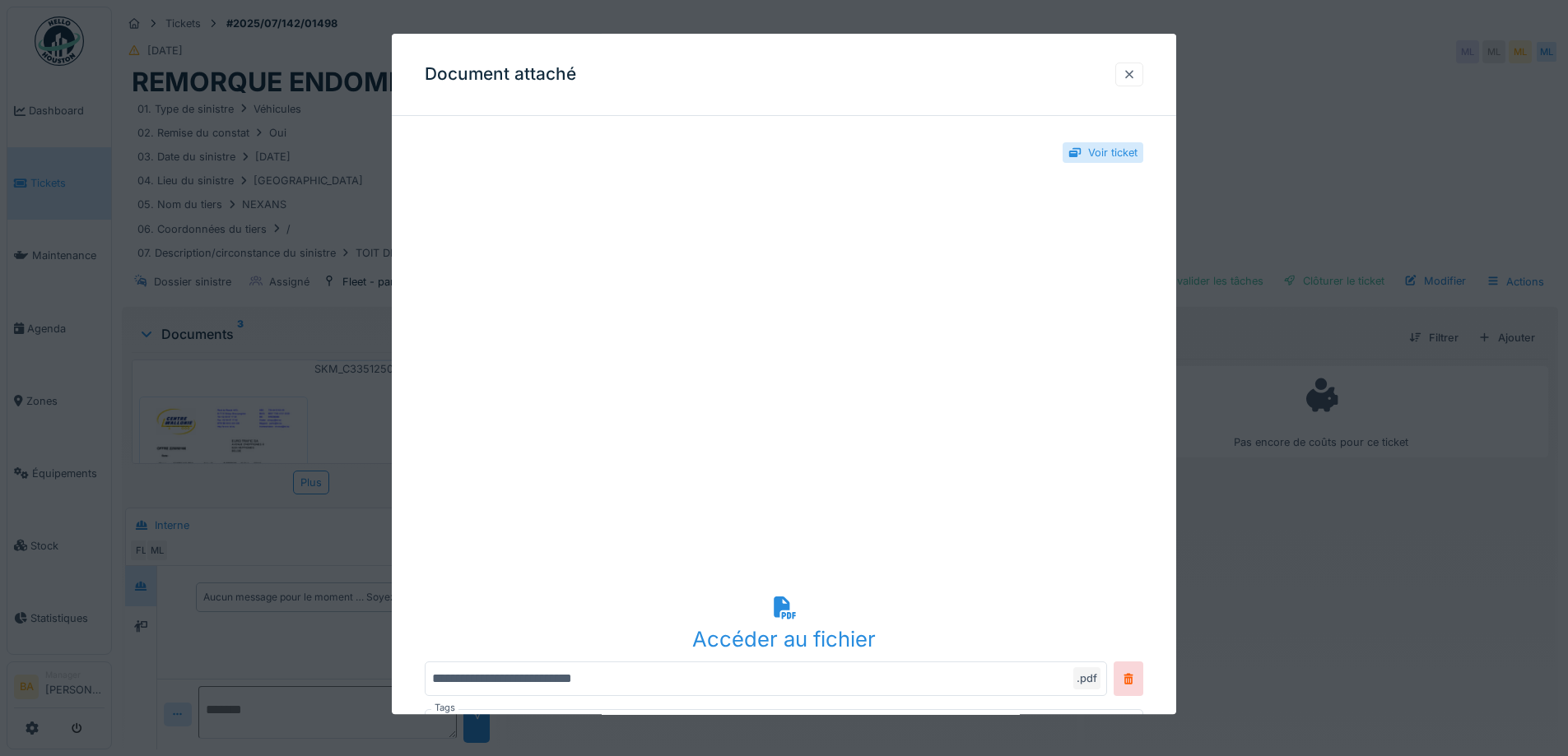
click at [1133, 76] on div at bounding box center [1128, 75] width 13 height 16
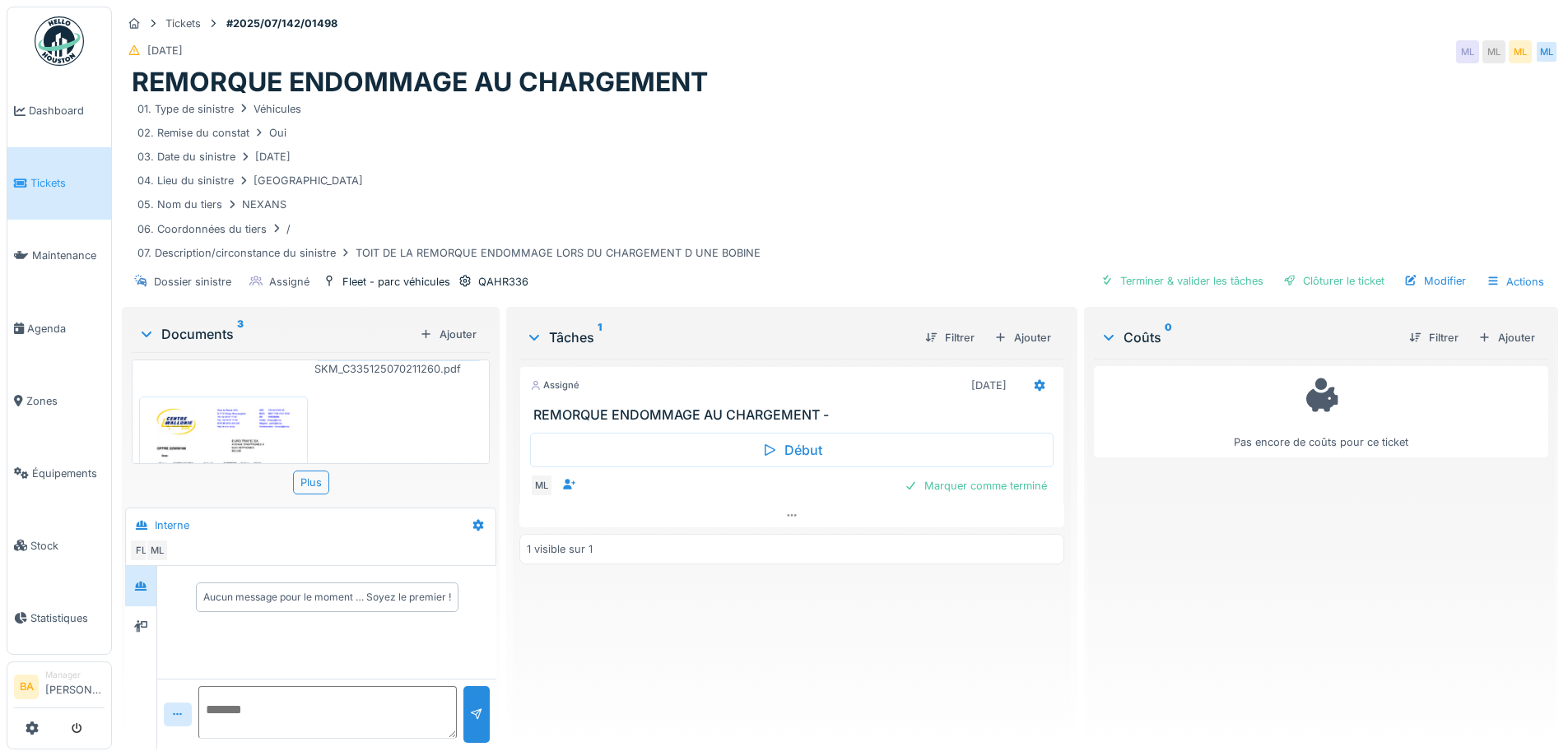
scroll to position [0, 0]
